Goal: Information Seeking & Learning: Learn about a topic

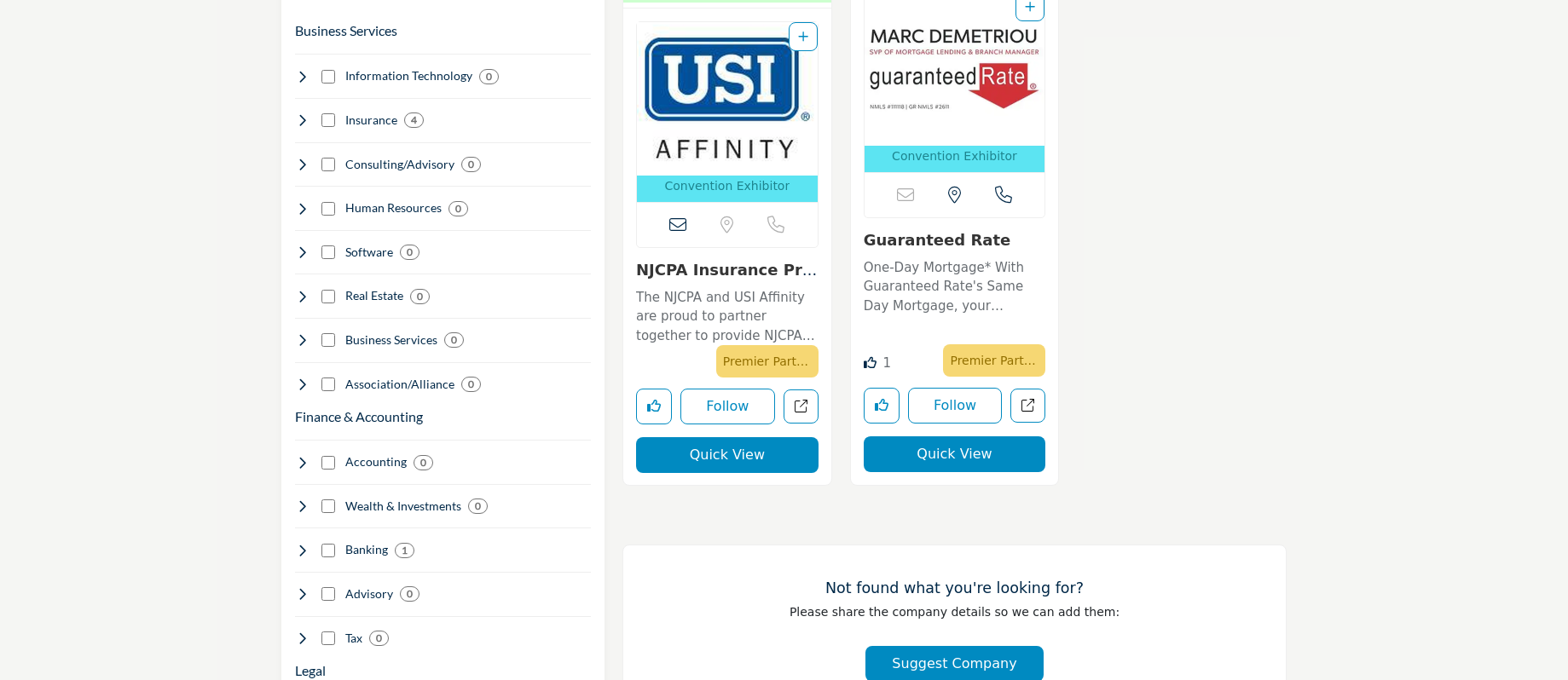
scroll to position [852, 0]
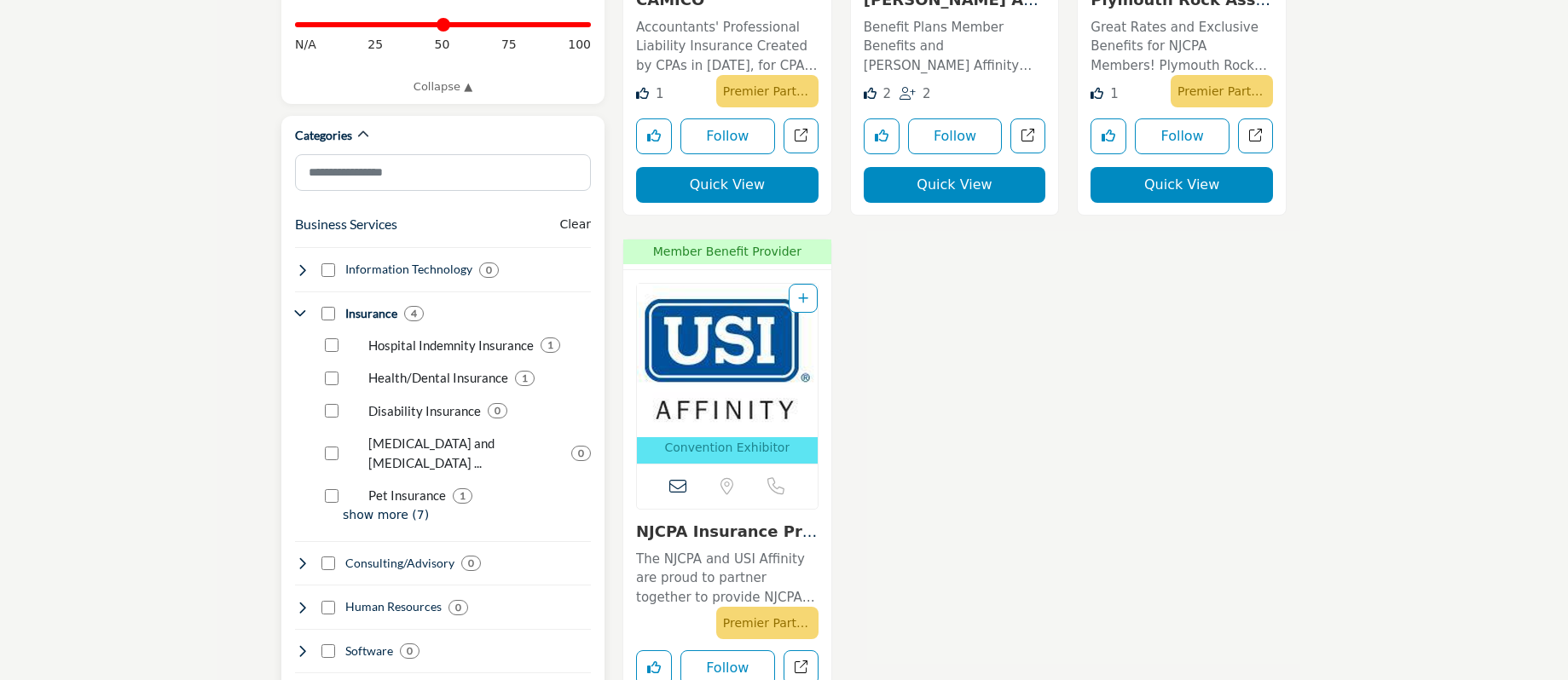
click at [386, 507] on p "show more (7)" at bounding box center [466, 516] width 248 height 18
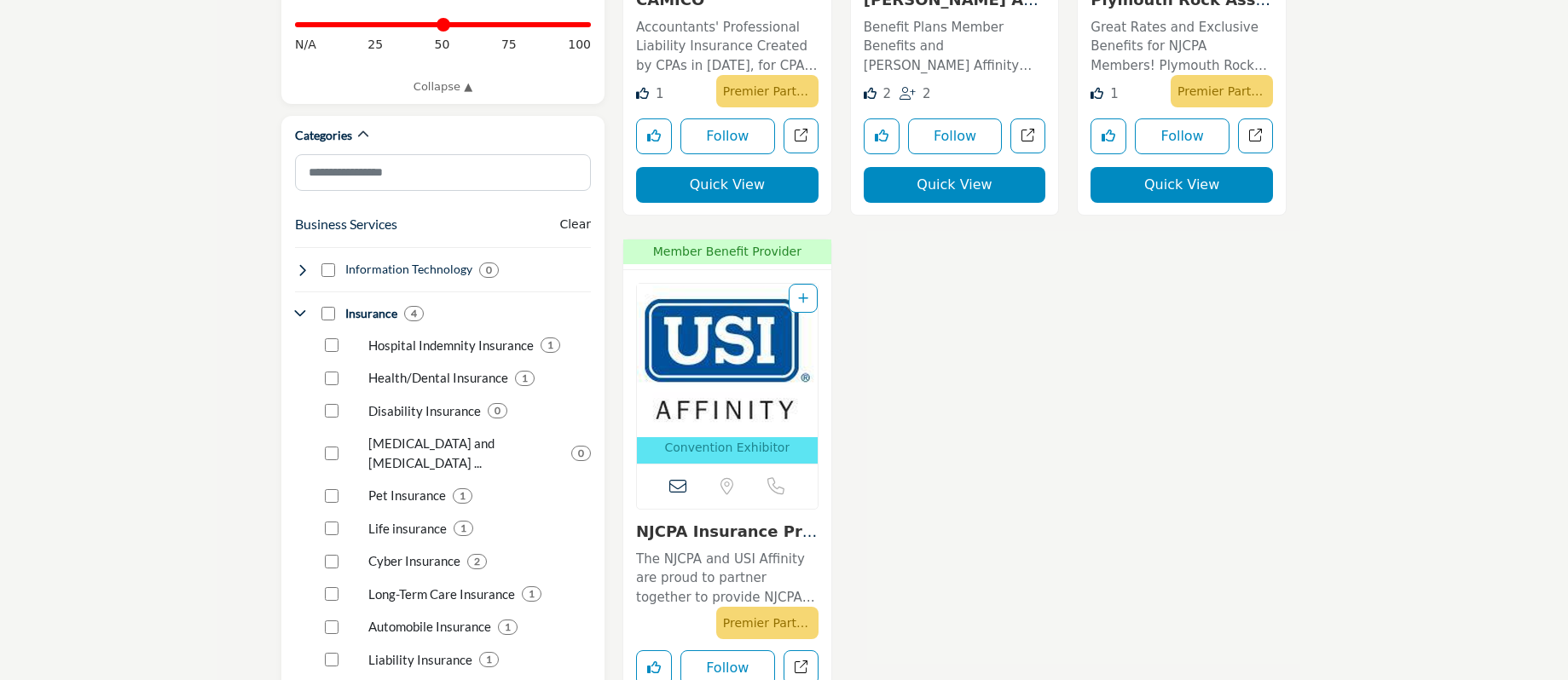
scroll to position [1023, 0]
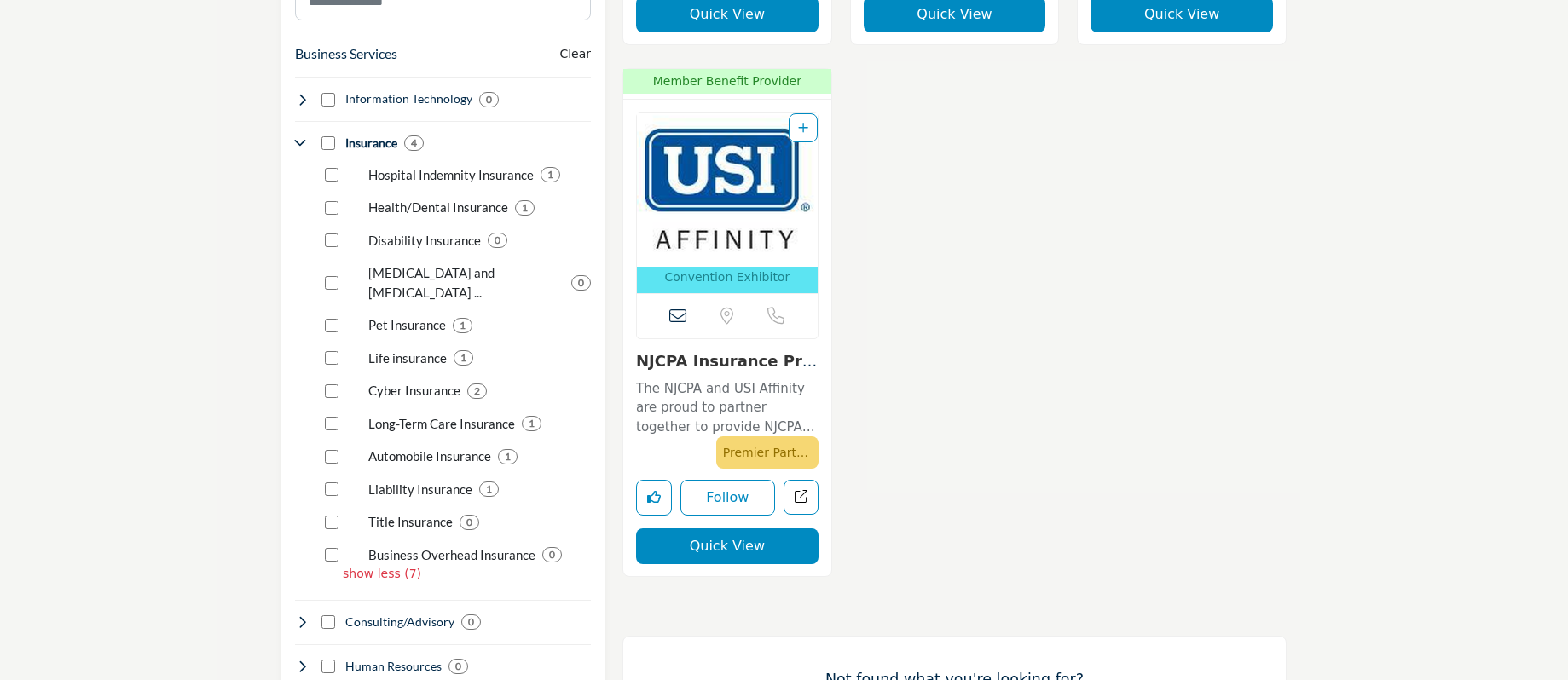
click at [1154, 443] on div "Member Benefit Provider Member Benefit Provider 2" at bounding box center [955, 68] width 682 height 1064
click at [733, 377] on link "The NJCPA and USI Affinity are proud to partner together to provide NJCPA membe…" at bounding box center [727, 406] width 182 height 63
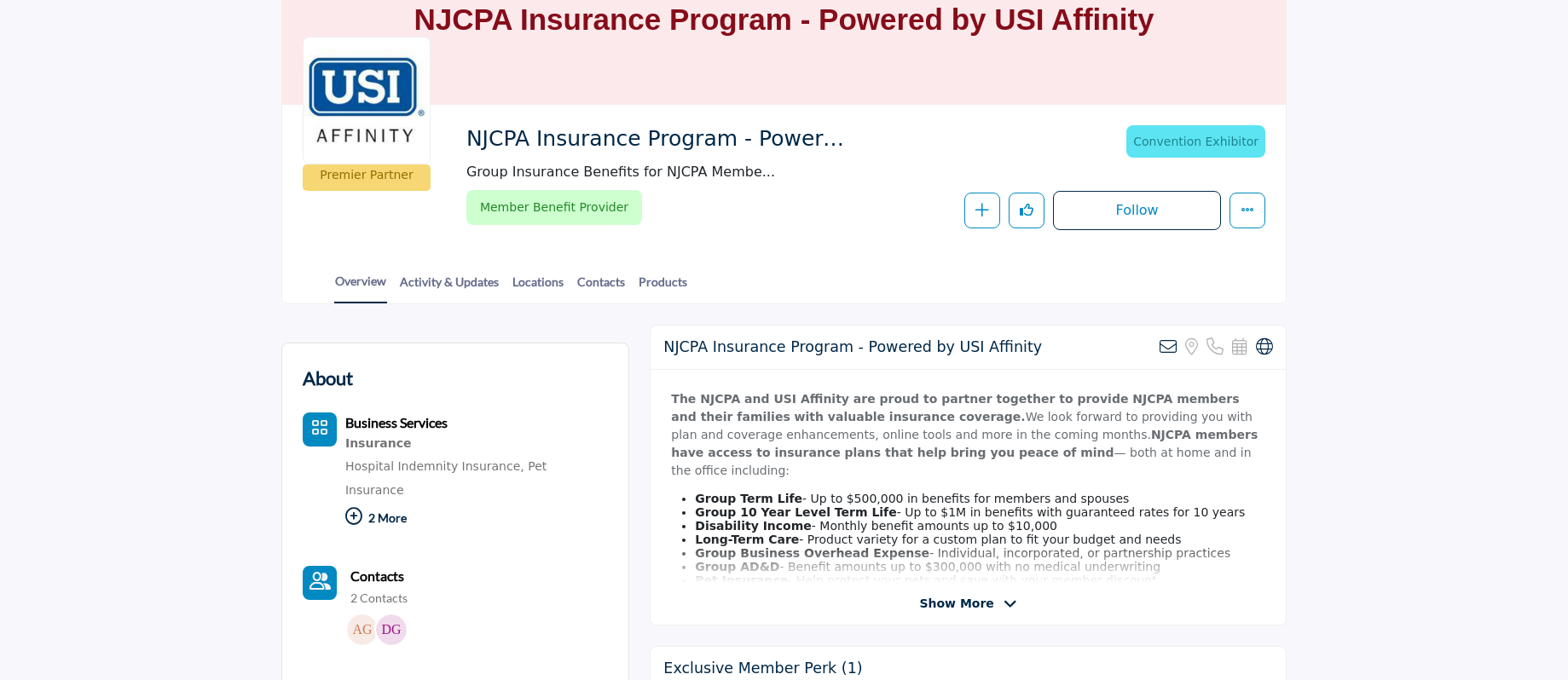
scroll to position [256, 0]
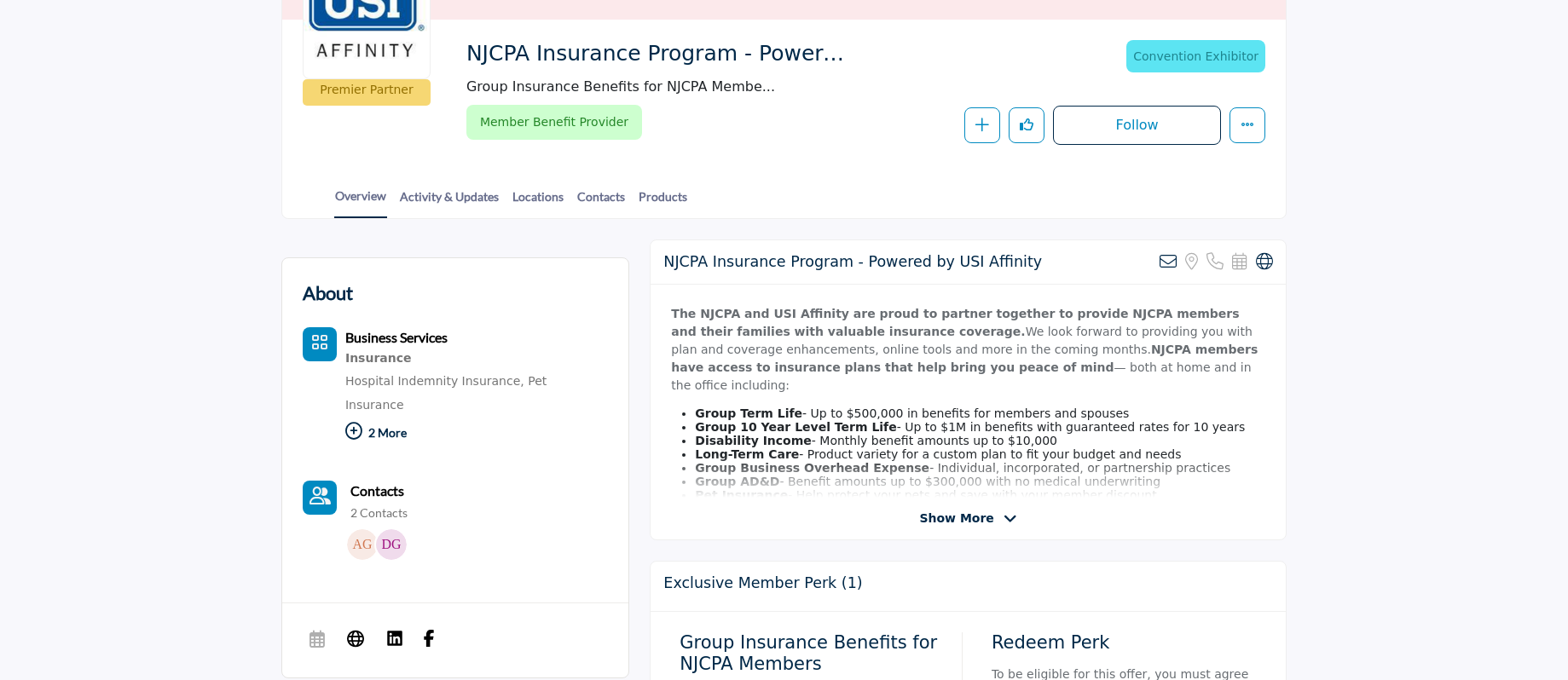
click at [958, 526] on span "Show More" at bounding box center [956, 519] width 75 height 18
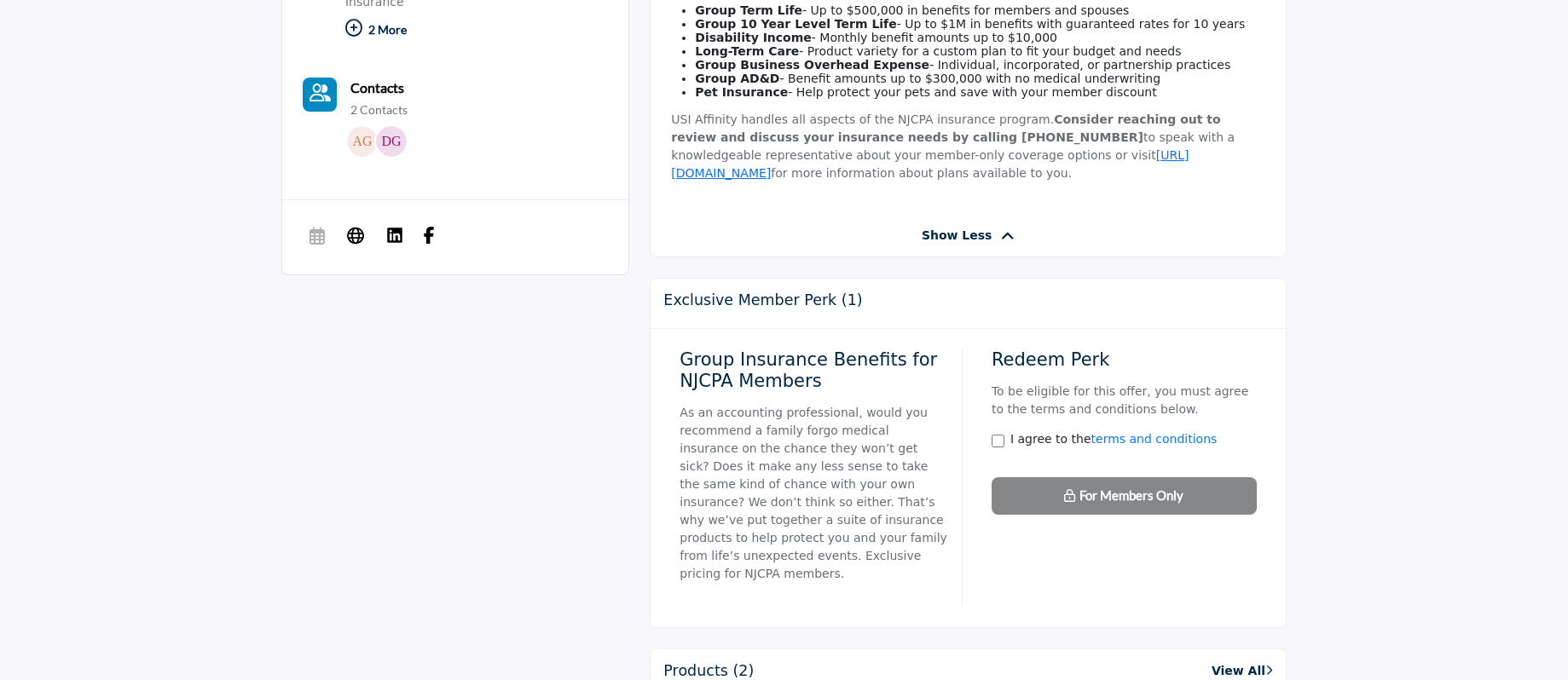
scroll to position [768, 0]
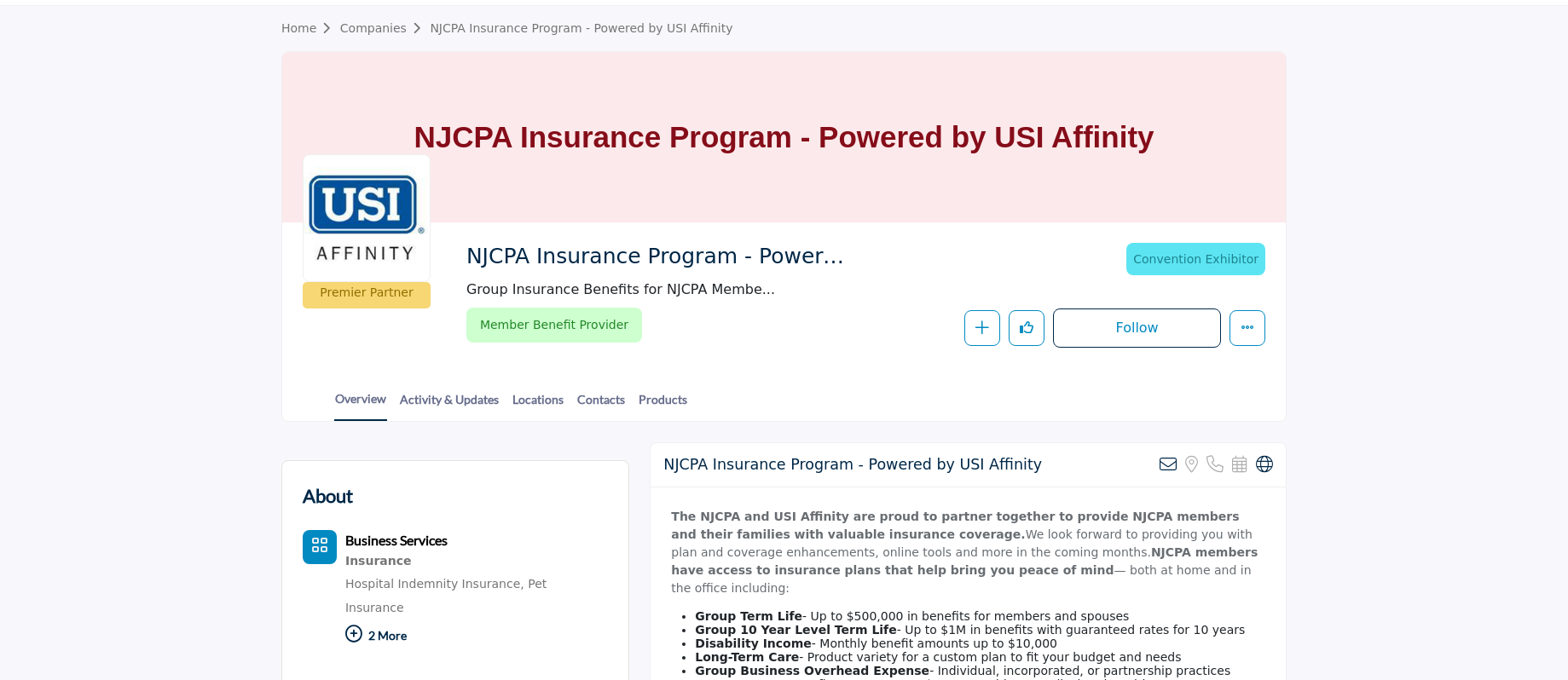
scroll to position [0, 0]
